Goal: Information Seeking & Learning: Learn about a topic

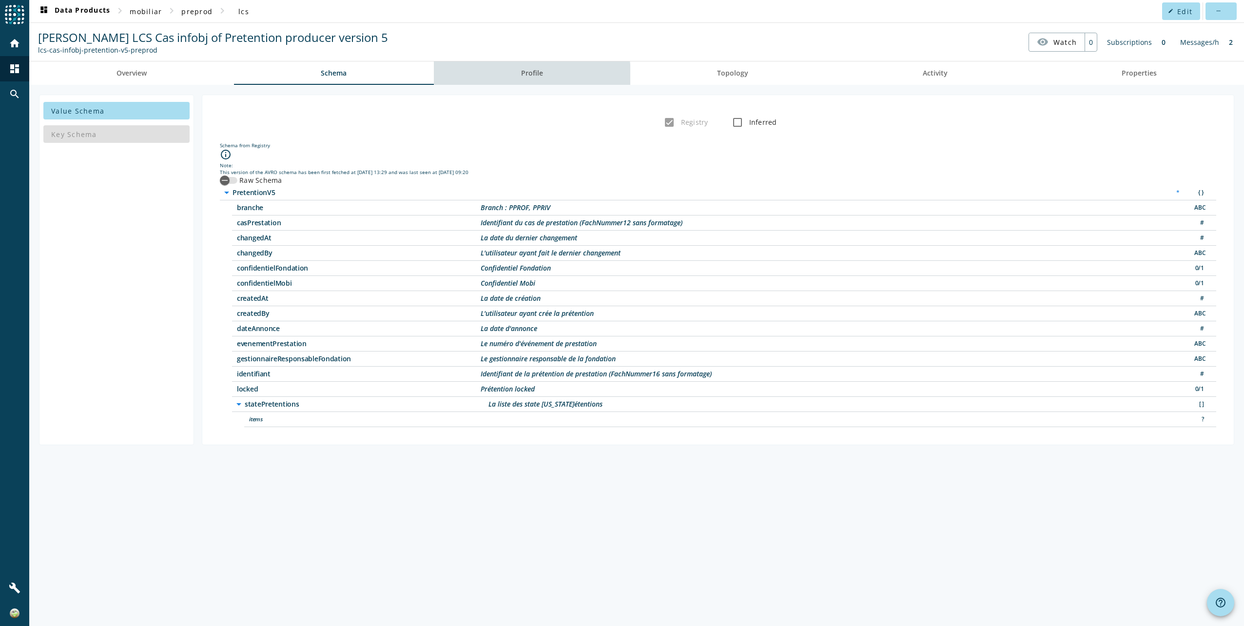
click at [532, 74] on span "Profile" at bounding box center [532, 73] width 22 height 7
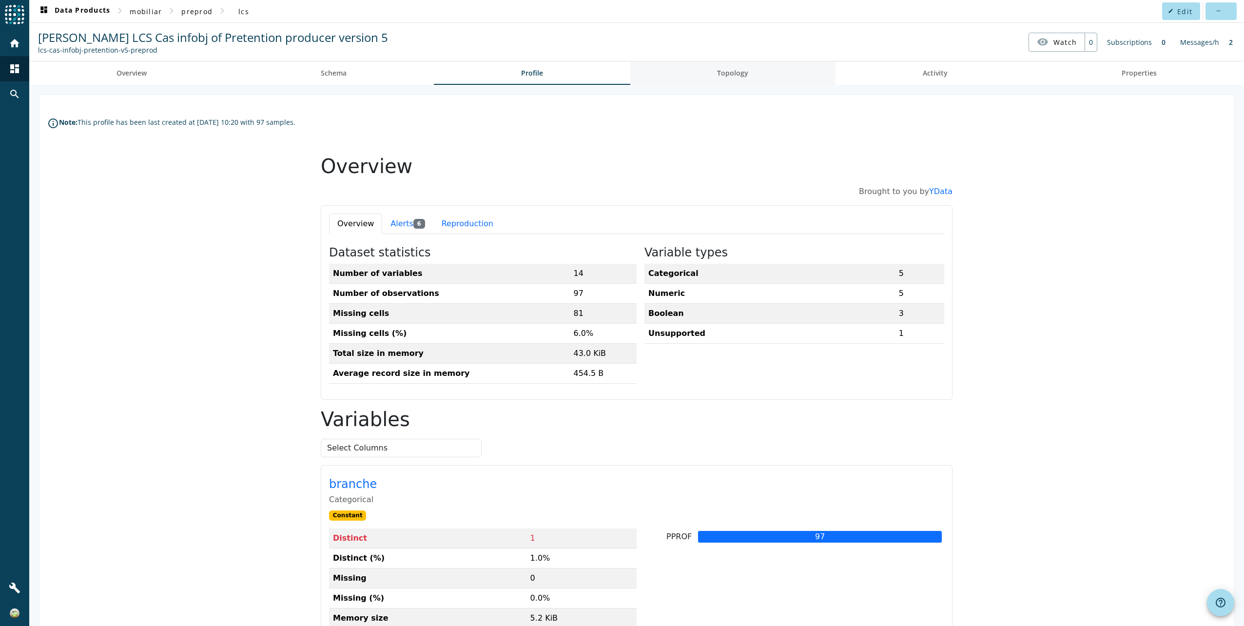
click at [707, 75] on link "Topology" at bounding box center [733, 72] width 206 height 23
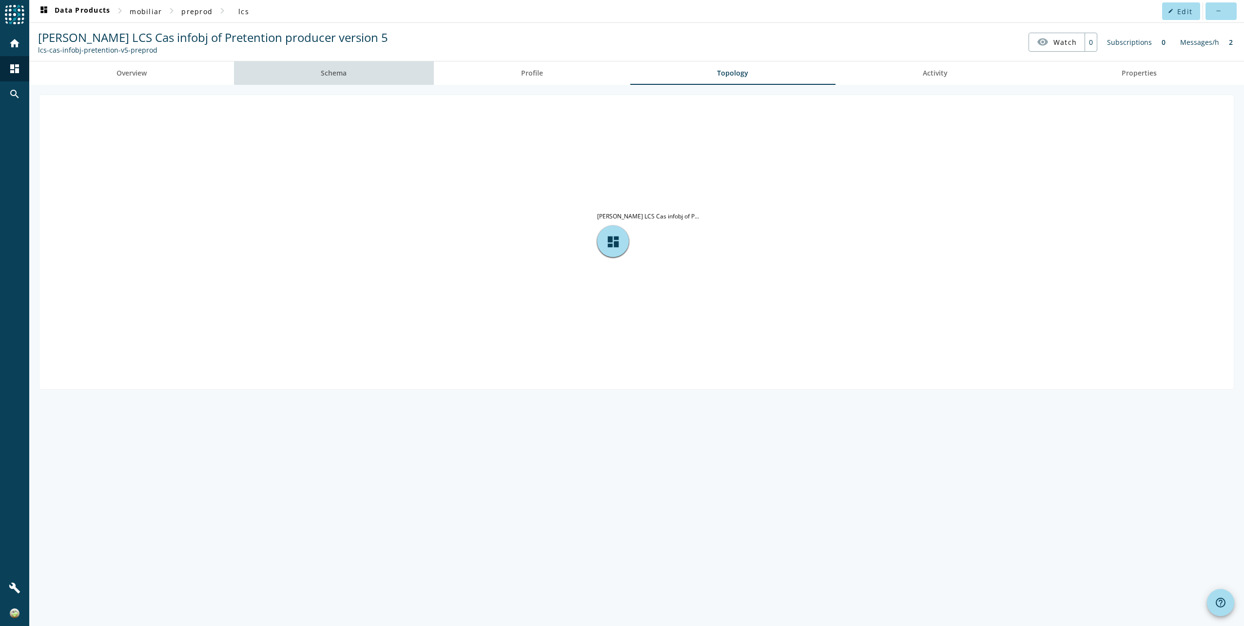
click at [316, 73] on link "Schema" at bounding box center [334, 72] width 200 height 23
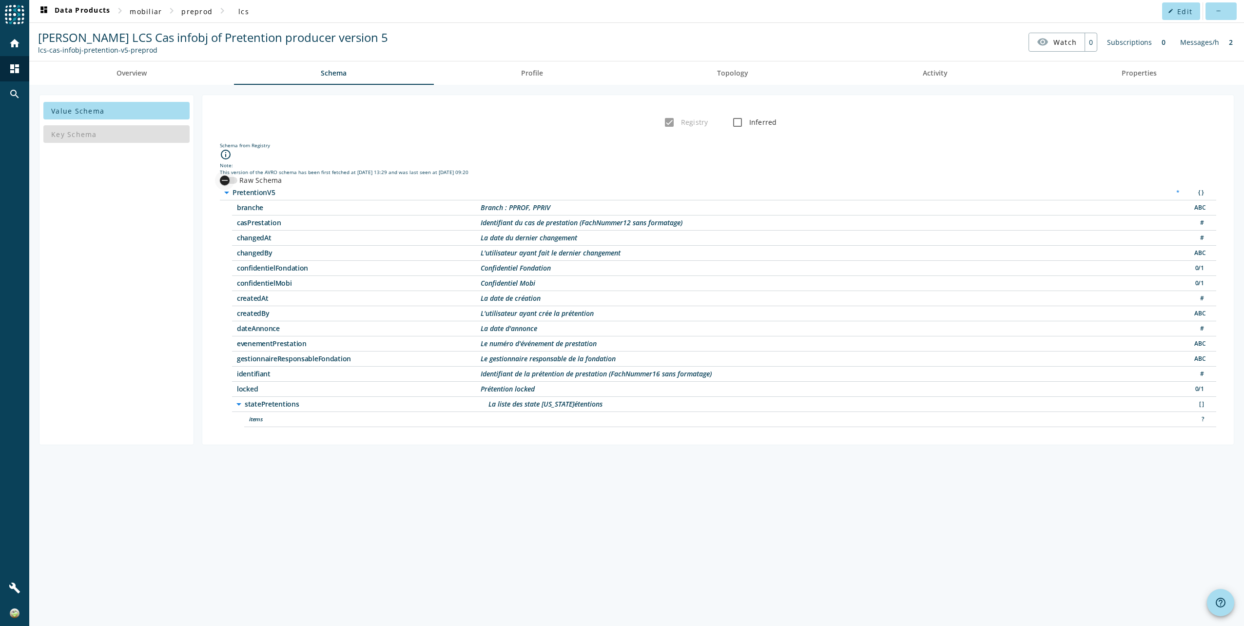
click at [232, 177] on div "button" at bounding box center [224, 180] width 19 height 19
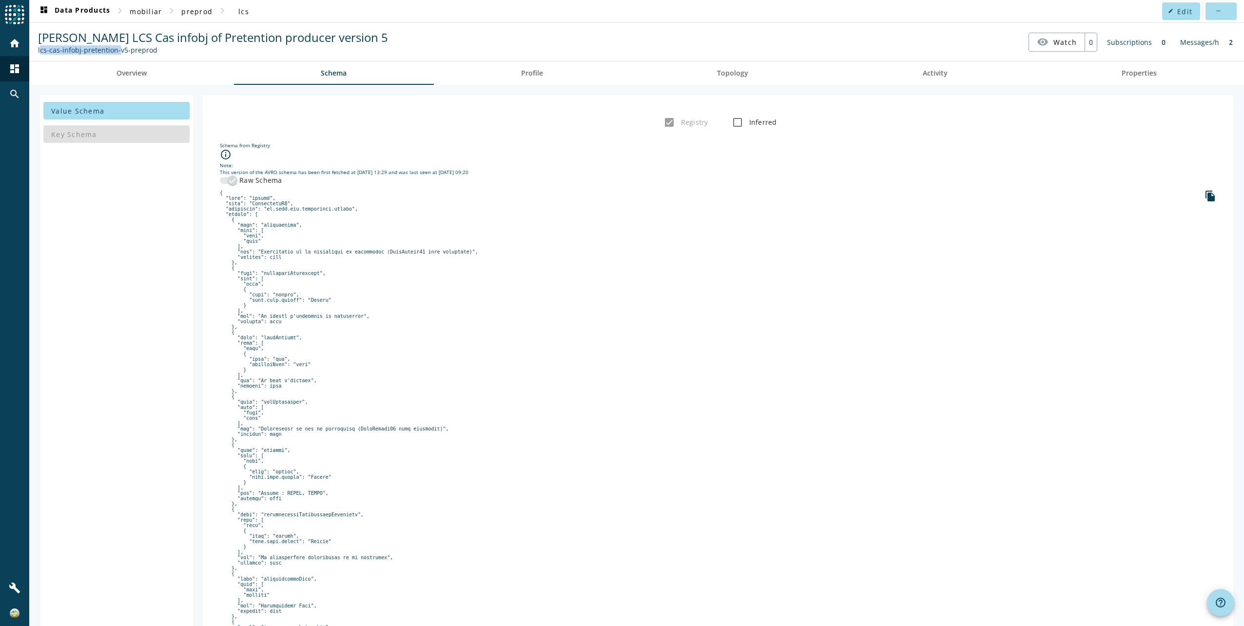
drag, startPoint x: 113, startPoint y: 50, endPoint x: 29, endPoint y: 51, distance: 83.8
click at [29, 51] on spd-actions-toolbar "[PERSON_NAME] LCS Cas infobj of Pretention producer version 5 lcs-cas-infobj-pr…" at bounding box center [636, 42] width 1215 height 38
click at [1205, 192] on icon "file_copy" at bounding box center [1211, 196] width 12 height 12
